Goal: Navigation & Orientation: Find specific page/section

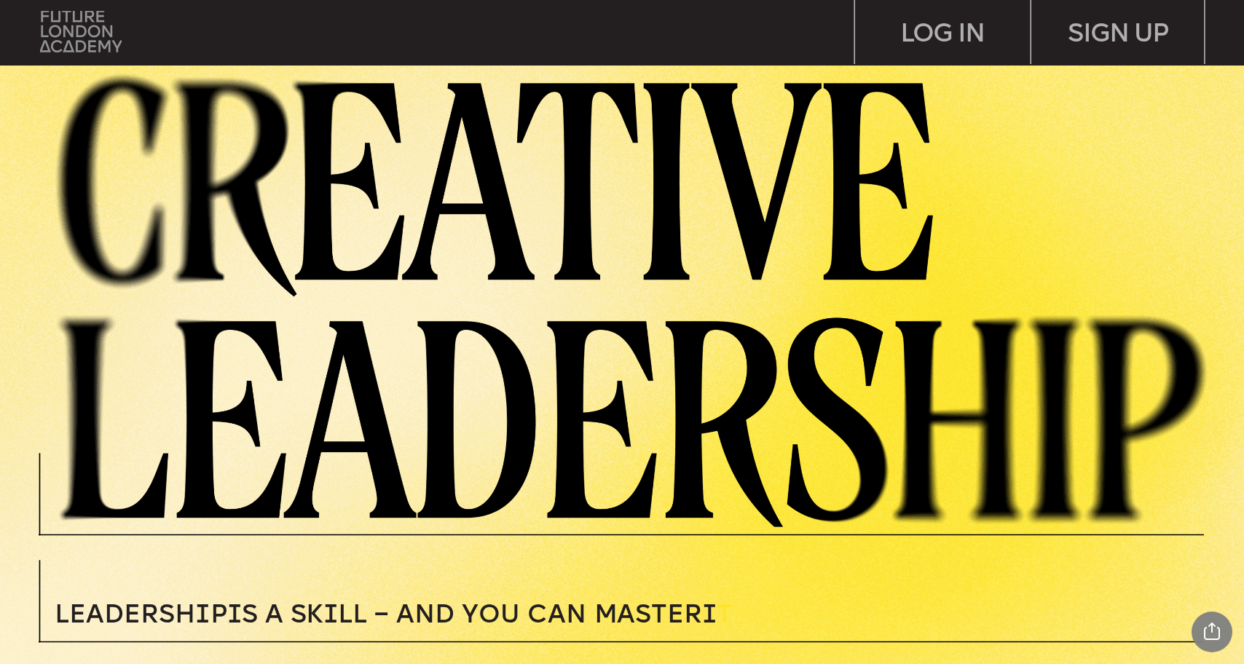
click at [53, 30] on img at bounding box center [81, 32] width 82 height 42
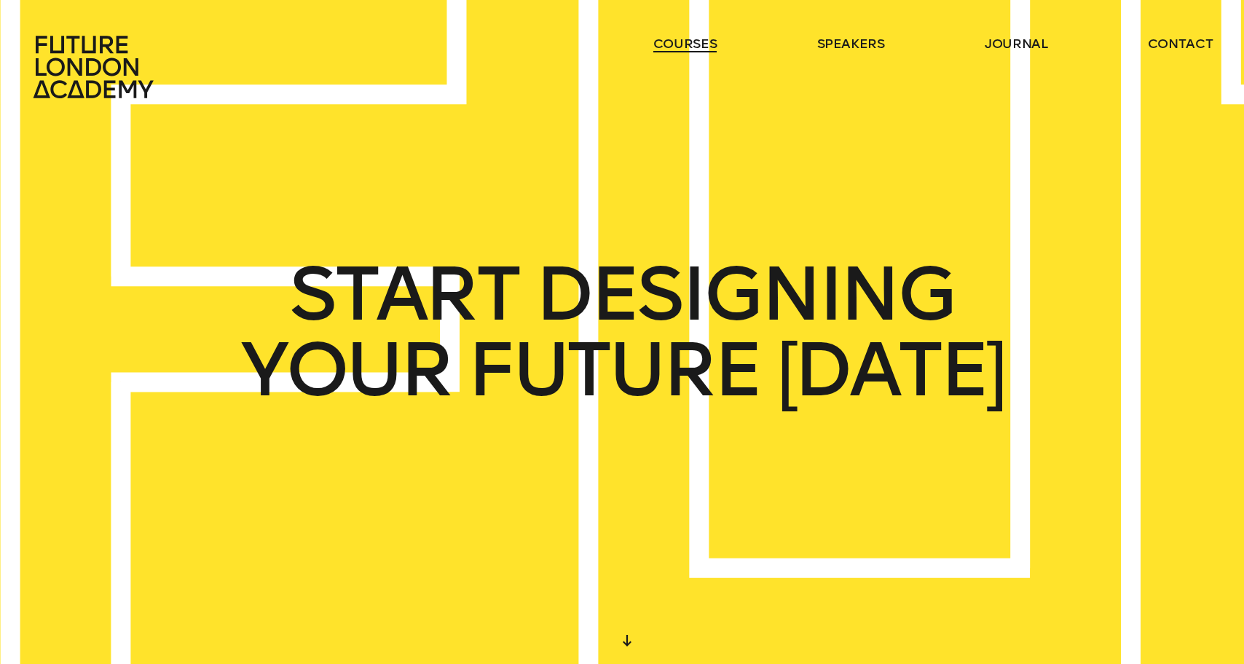
click at [715, 45] on link "courses" at bounding box center [685, 43] width 64 height 17
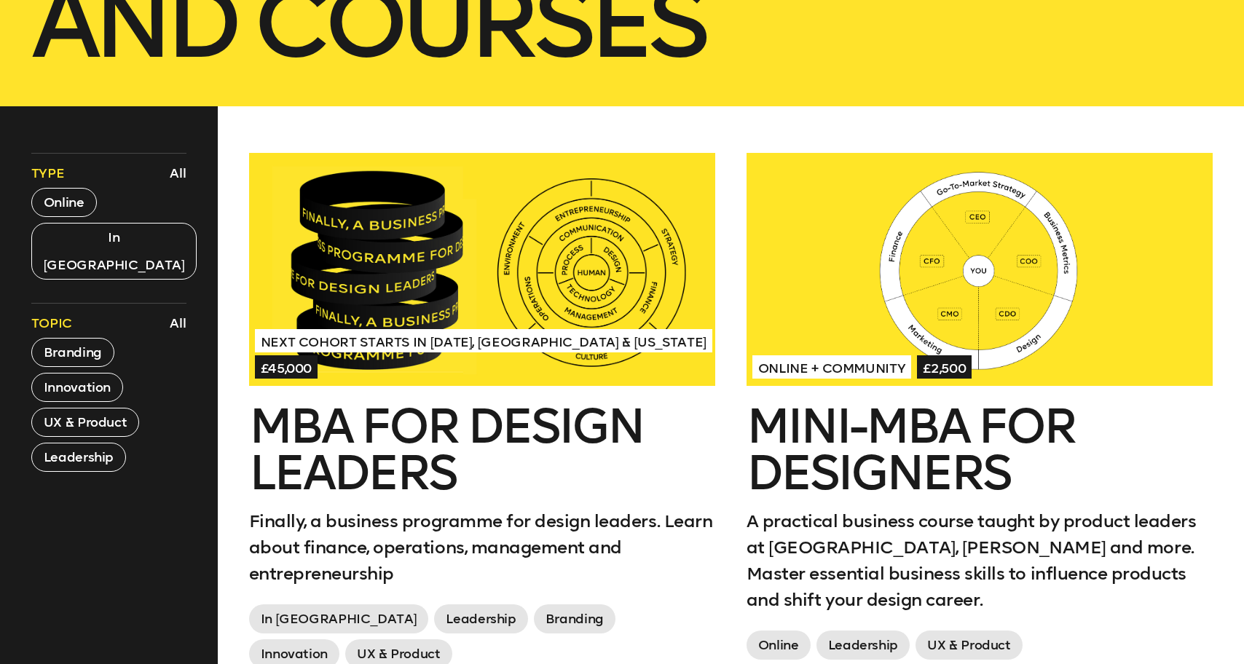
scroll to position [527, 0]
